Goal: Understand process/instructions: Learn how to perform a task or action

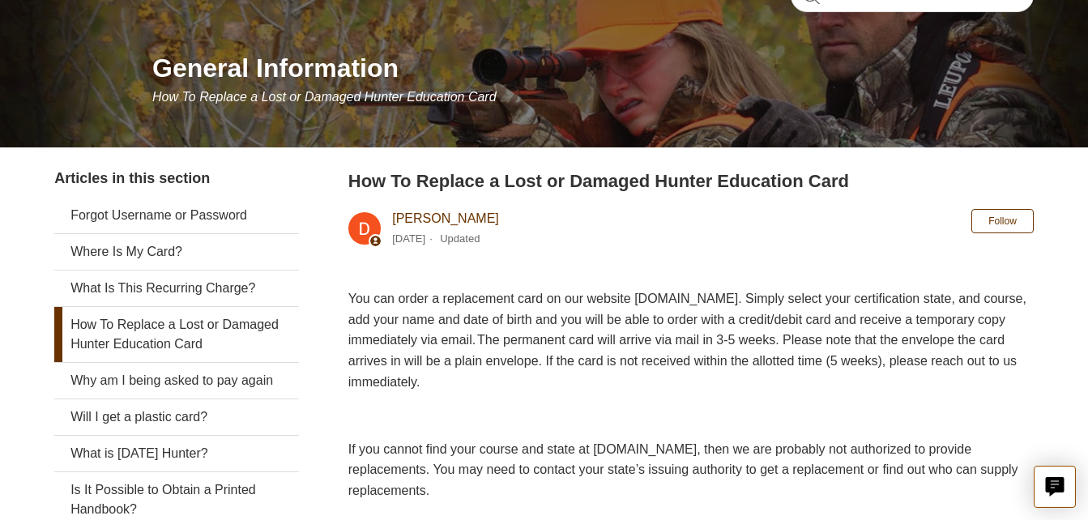
scroll to position [162, 0]
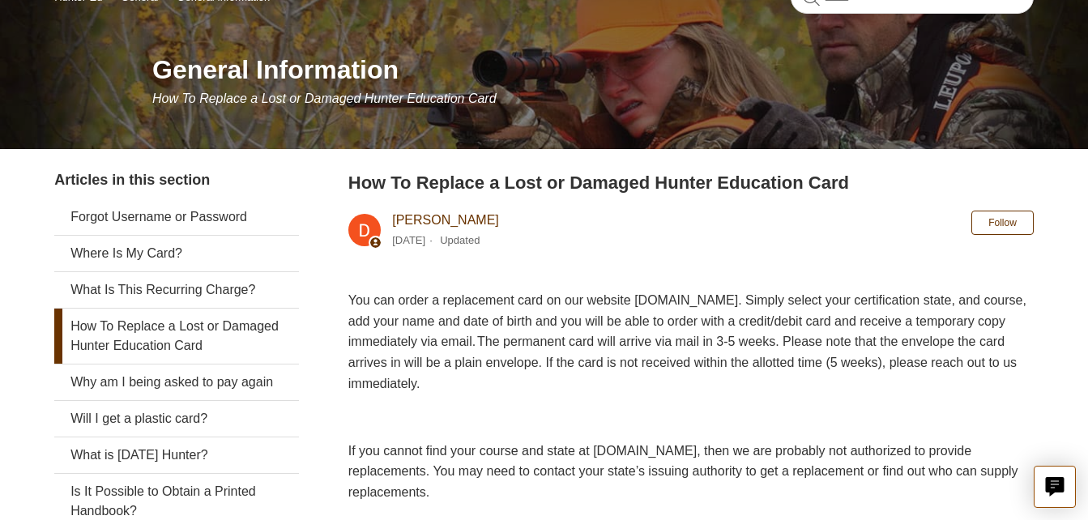
click at [200, 326] on link "How To Replace a Lost or Damaged Hunter Education Card" at bounding box center [176, 336] width 245 height 55
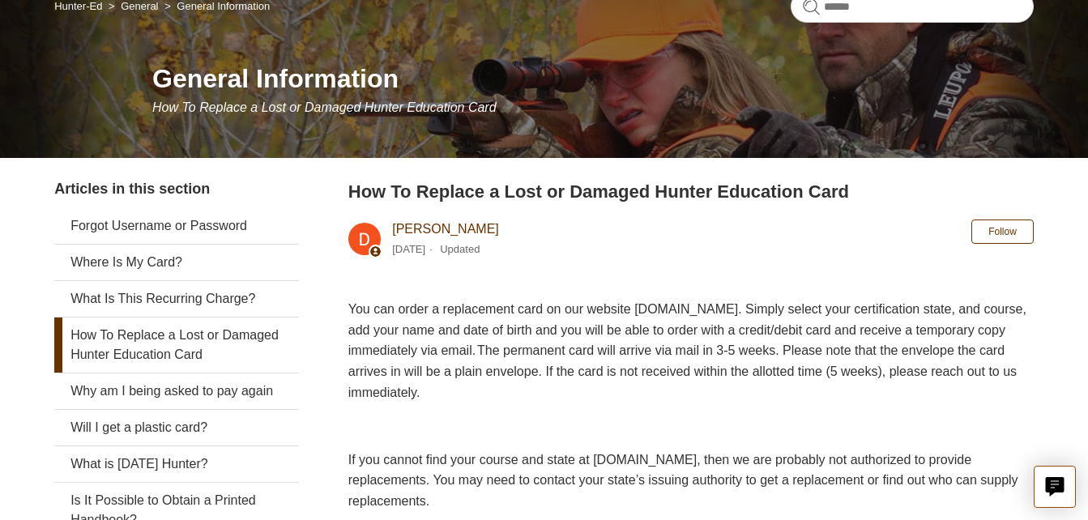
scroll to position [72, 0]
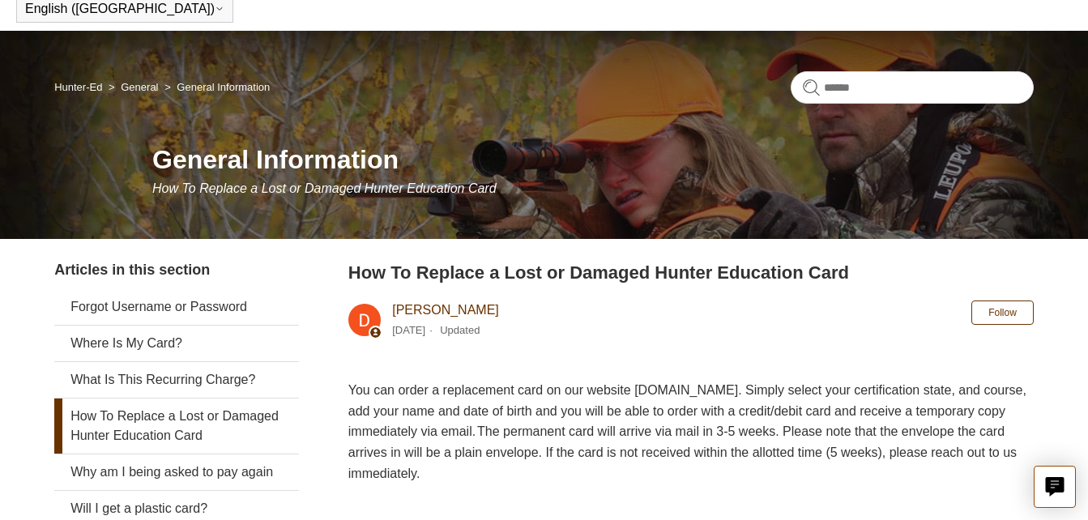
click at [729, 390] on span "You can order a replacement card on our website [DOMAIN_NAME]. Simply select yo…" at bounding box center [687, 431] width 678 height 96
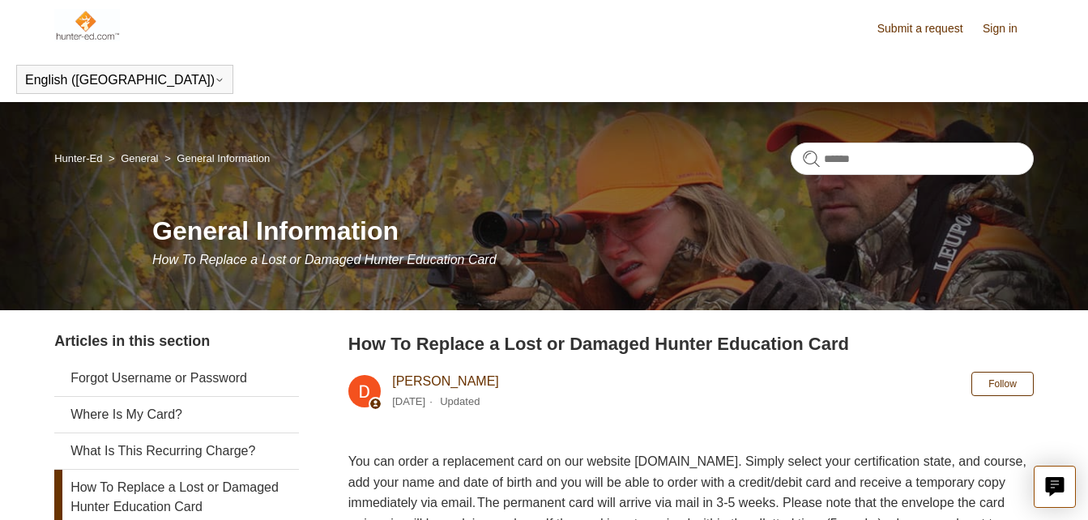
scroll to position [0, 0]
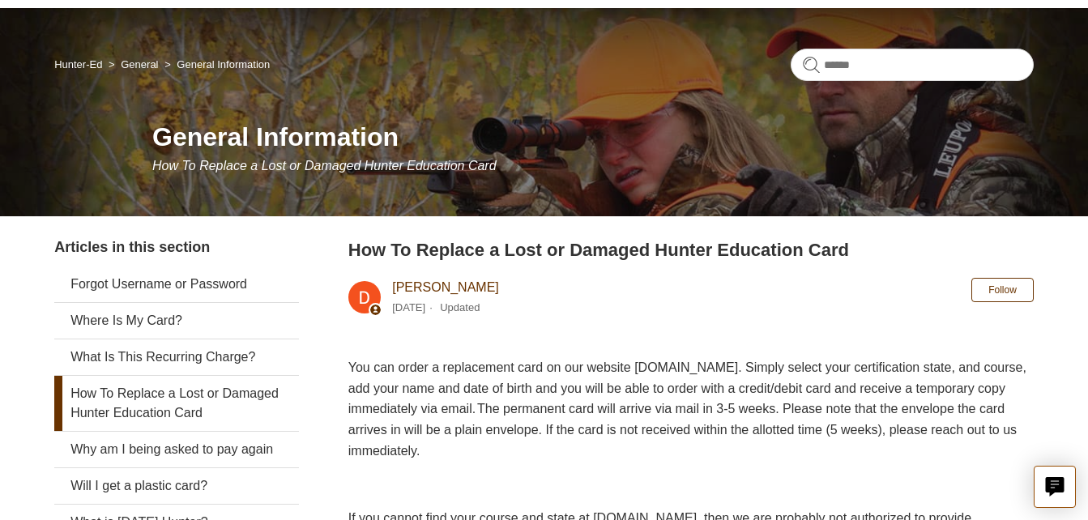
scroll to position [81, 0]
